Goal: Entertainment & Leisure: Consume media (video, audio)

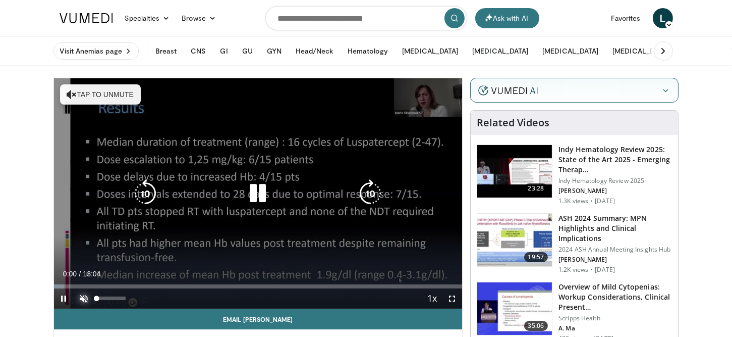
click at [80, 296] on span "Video Player" at bounding box center [84, 298] width 20 height 20
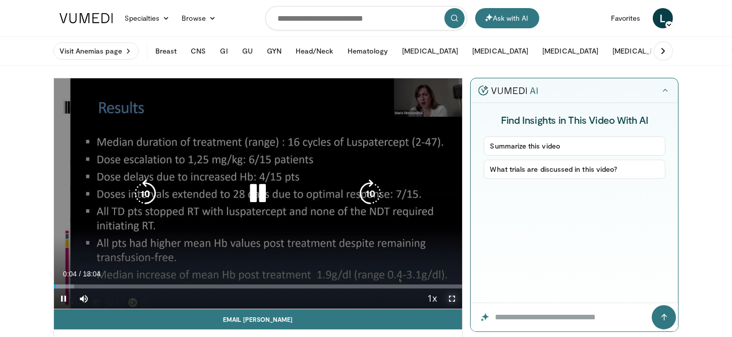
drag, startPoint x: 451, startPoint y: 297, endPoint x: 450, endPoint y: 358, distance: 60.6
click at [451, 297] on span "Video Player" at bounding box center [452, 298] width 20 height 20
